Goal: Task Accomplishment & Management: Manage account settings

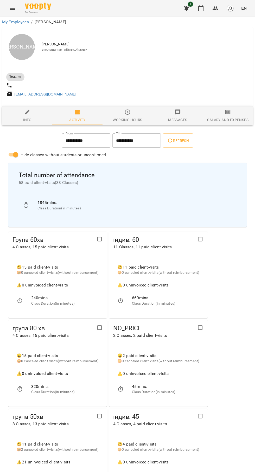
click at [202, 12] on button "button" at bounding box center [200, 8] width 12 height 12
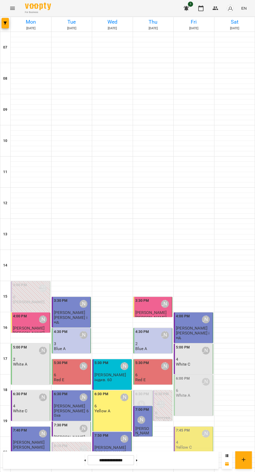
click at [198, 396] on div "6:00 PM Юлія Драгомощенко 6 White A" at bounding box center [194, 387] width 36 height 22
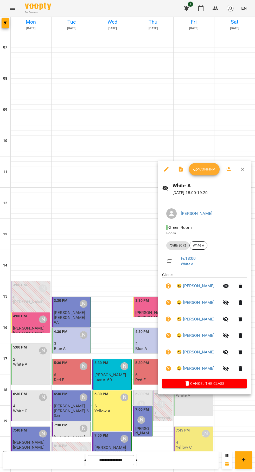
click at [206, 164] on button "Confirm" at bounding box center [204, 169] width 31 height 12
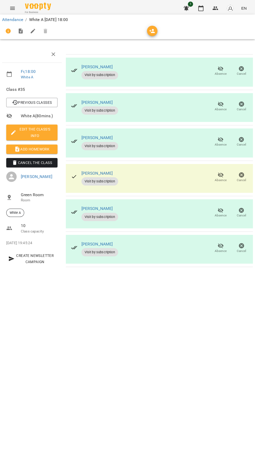
click at [229, 138] on button "Absence" at bounding box center [220, 142] width 21 height 15
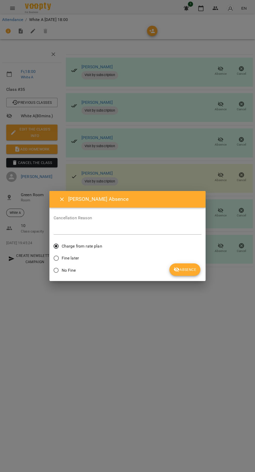
click at [180, 273] on span "Absence" at bounding box center [184, 270] width 23 height 6
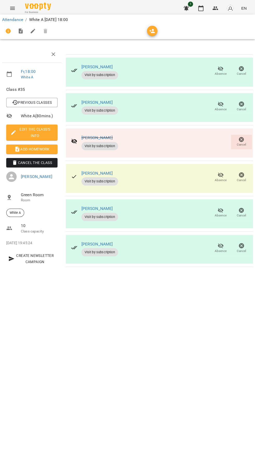
click at [221, 107] on icon "button" at bounding box center [220, 104] width 6 height 6
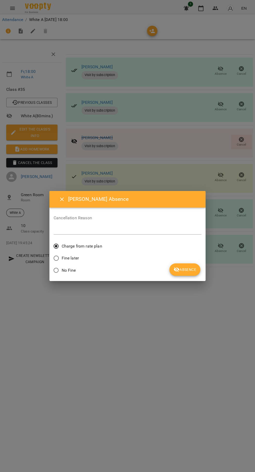
click at [189, 269] on span "Absence" at bounding box center [184, 270] width 23 height 6
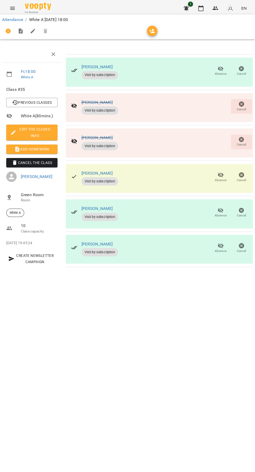
click at [220, 175] on icon "button" at bounding box center [220, 175] width 6 height 5
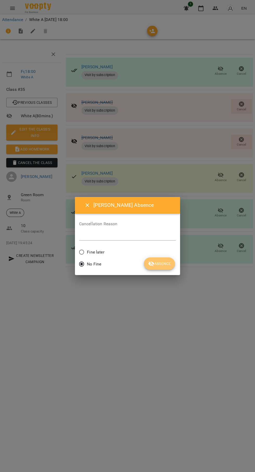
click at [169, 261] on span "Absence" at bounding box center [159, 264] width 23 height 6
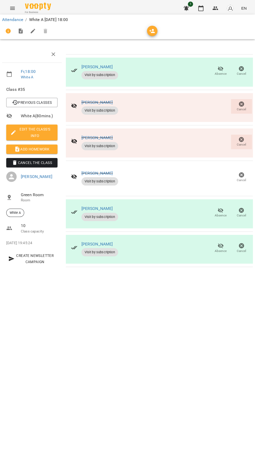
click at [189, 8] on button "button" at bounding box center [186, 8] width 12 height 12
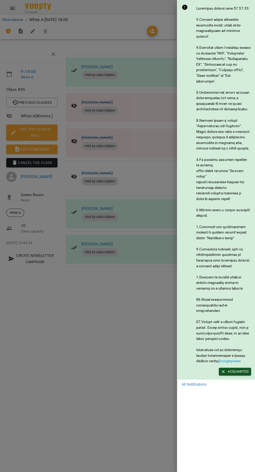
click at [133, 399] on div at bounding box center [127, 236] width 255 height 472
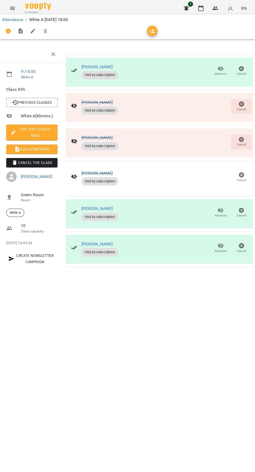
click at [190, 10] on button "button" at bounding box center [186, 8] width 12 height 12
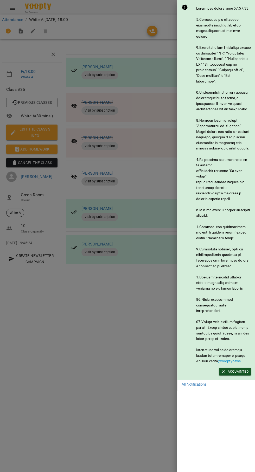
click at [127, 384] on div at bounding box center [127, 236] width 255 height 472
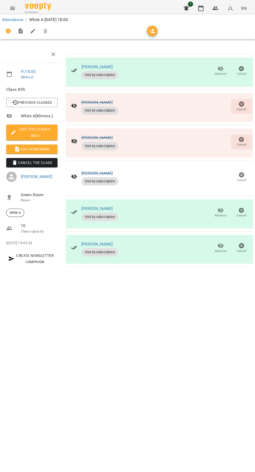
click at [201, 8] on icon "button" at bounding box center [200, 8] width 6 height 6
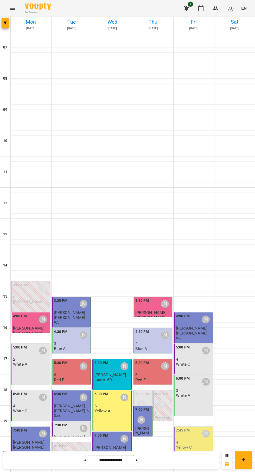
scroll to position [50, 0]
click at [188, 440] on p "4" at bounding box center [194, 442] width 36 height 4
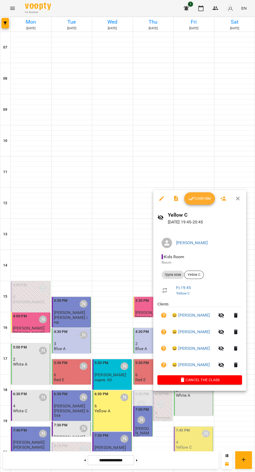
click at [192, 205] on button "Confirm" at bounding box center [199, 198] width 31 height 12
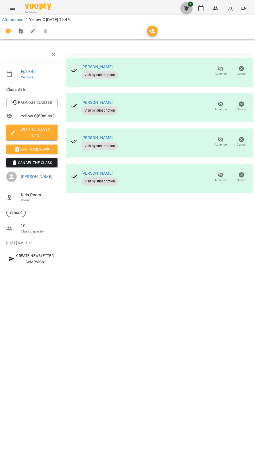
click at [188, 13] on button "button" at bounding box center [186, 8] width 12 height 12
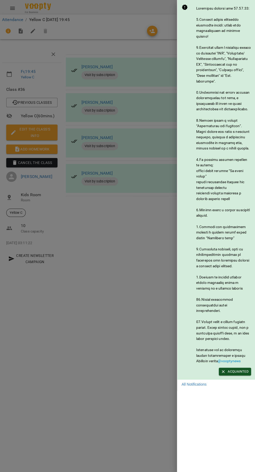
click at [116, 383] on div at bounding box center [127, 236] width 255 height 472
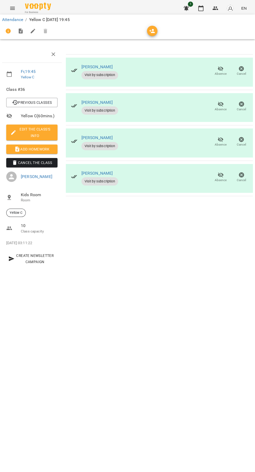
click at [200, 8] on icon "button" at bounding box center [200, 8] width 6 height 6
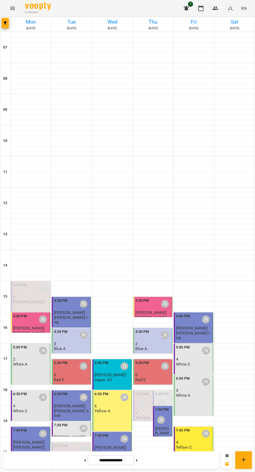
click at [198, 402] on div "6:00 PM Юлія Драгомощенко 3 White A" at bounding box center [192, 395] width 39 height 41
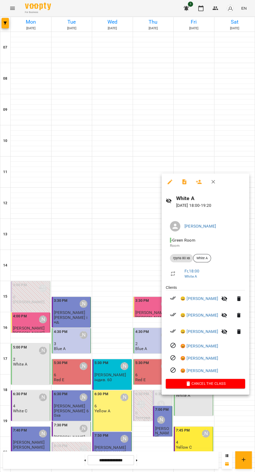
click at [182, 183] on icon "button" at bounding box center [184, 181] width 4 height 5
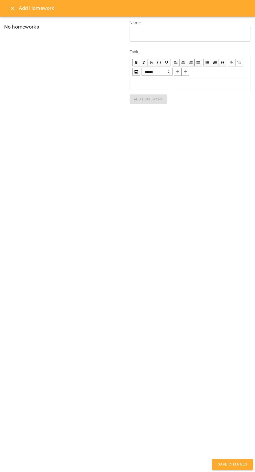
click at [159, 82] on div "Edit text" at bounding box center [189, 85] width 115 height 6
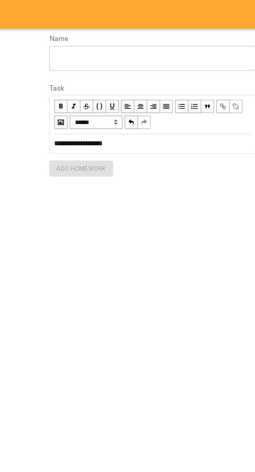
click at [141, 41] on div "* ​" at bounding box center [189, 34] width 121 height 15
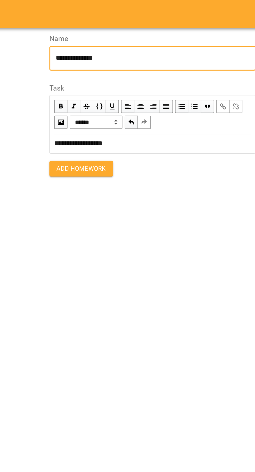
type textarea "**********"
click at [143, 99] on span "Add Homework" at bounding box center [147, 99] width 29 height 6
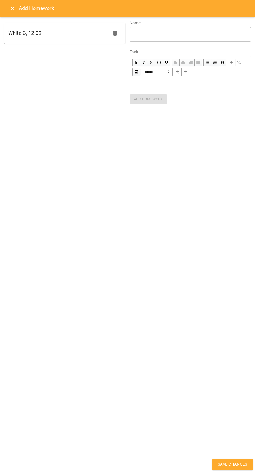
click at [226, 460] on button "Save Changes" at bounding box center [232, 464] width 41 height 11
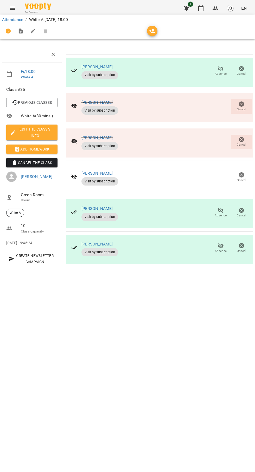
click at [198, 8] on icon "button" at bounding box center [200, 8] width 6 height 6
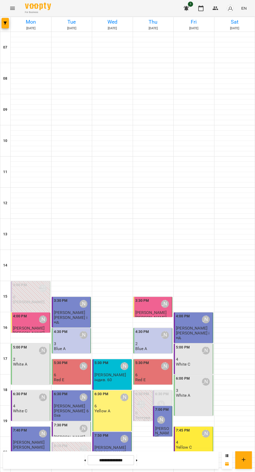
scroll to position [50, 0]
